Goal: Information Seeking & Learning: Learn about a topic

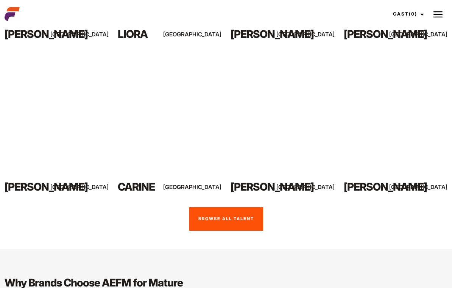
scroll to position [544, 0]
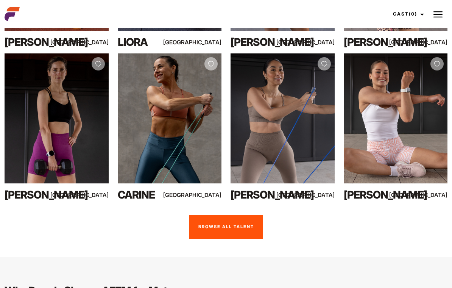
click at [247, 215] on link "Browse all talent" at bounding box center [226, 226] width 74 height 23
click at [224, 215] on link "Browse all talent" at bounding box center [226, 226] width 74 height 23
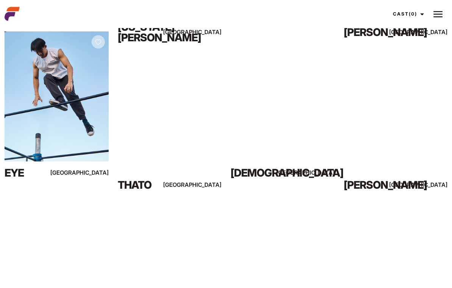
scroll to position [1962, 0]
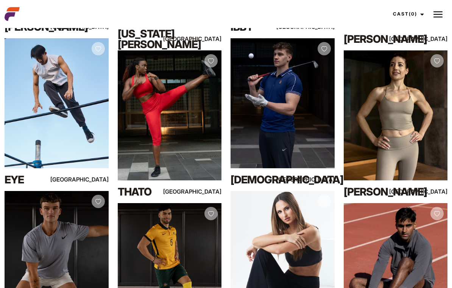
click at [438, 16] on img at bounding box center [438, 14] width 9 height 9
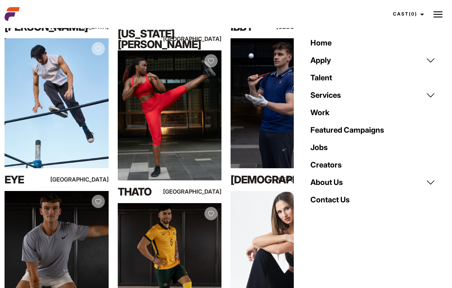
click at [332, 186] on link "About Us" at bounding box center [373, 181] width 134 height 17
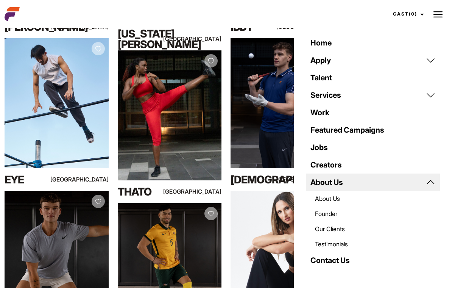
click at [336, 201] on link "About Us" at bounding box center [373, 198] width 134 height 15
click at [335, 215] on link "Founder" at bounding box center [373, 213] width 134 height 15
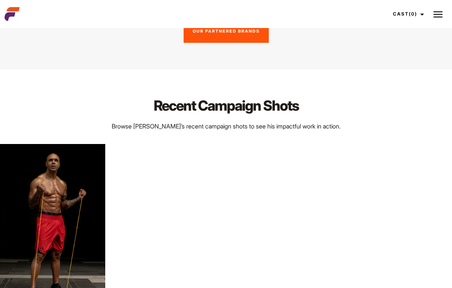
scroll to position [1420, 0]
